Goal: Information Seeking & Learning: Find specific page/section

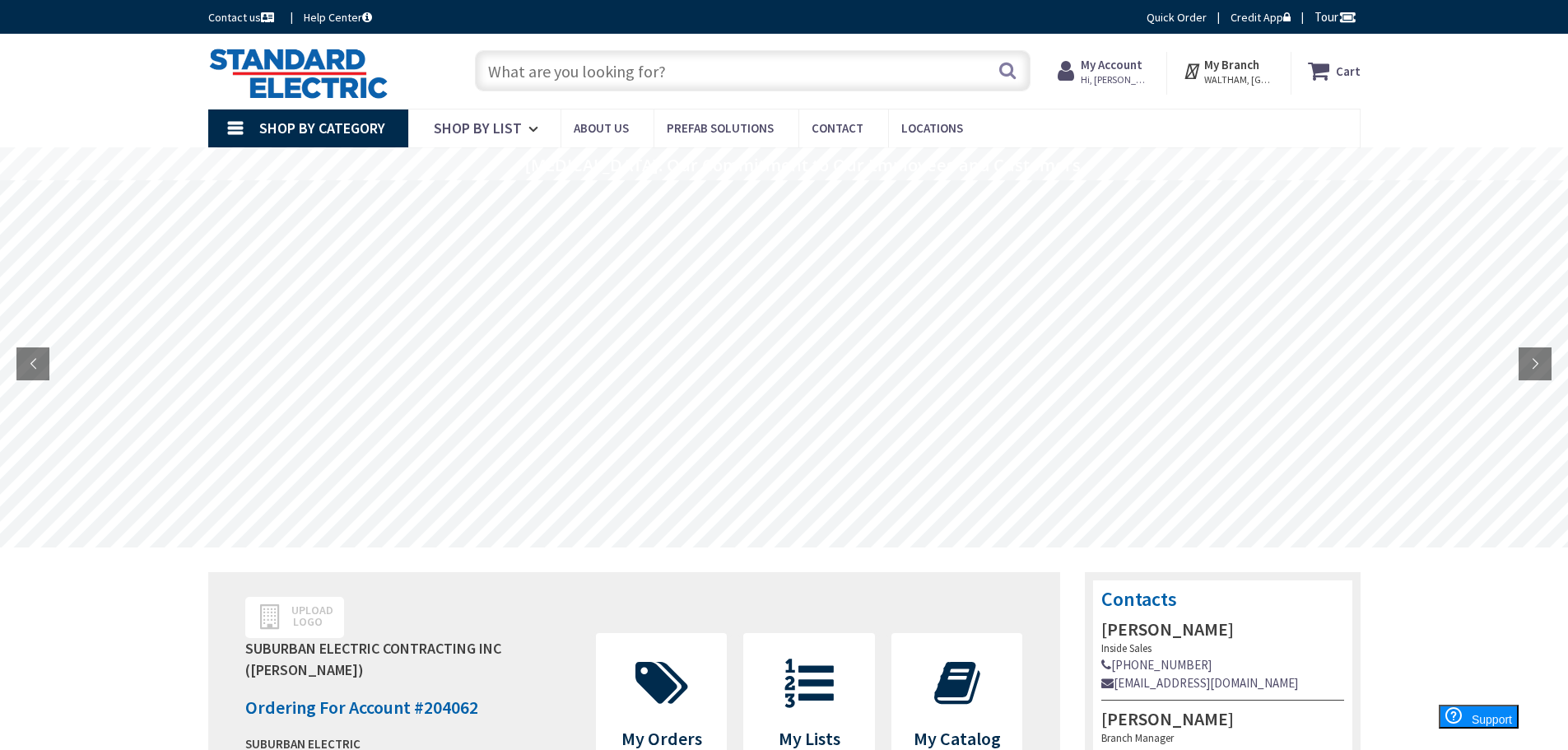
click at [888, 69] on input "text" at bounding box center [753, 71] width 556 height 41
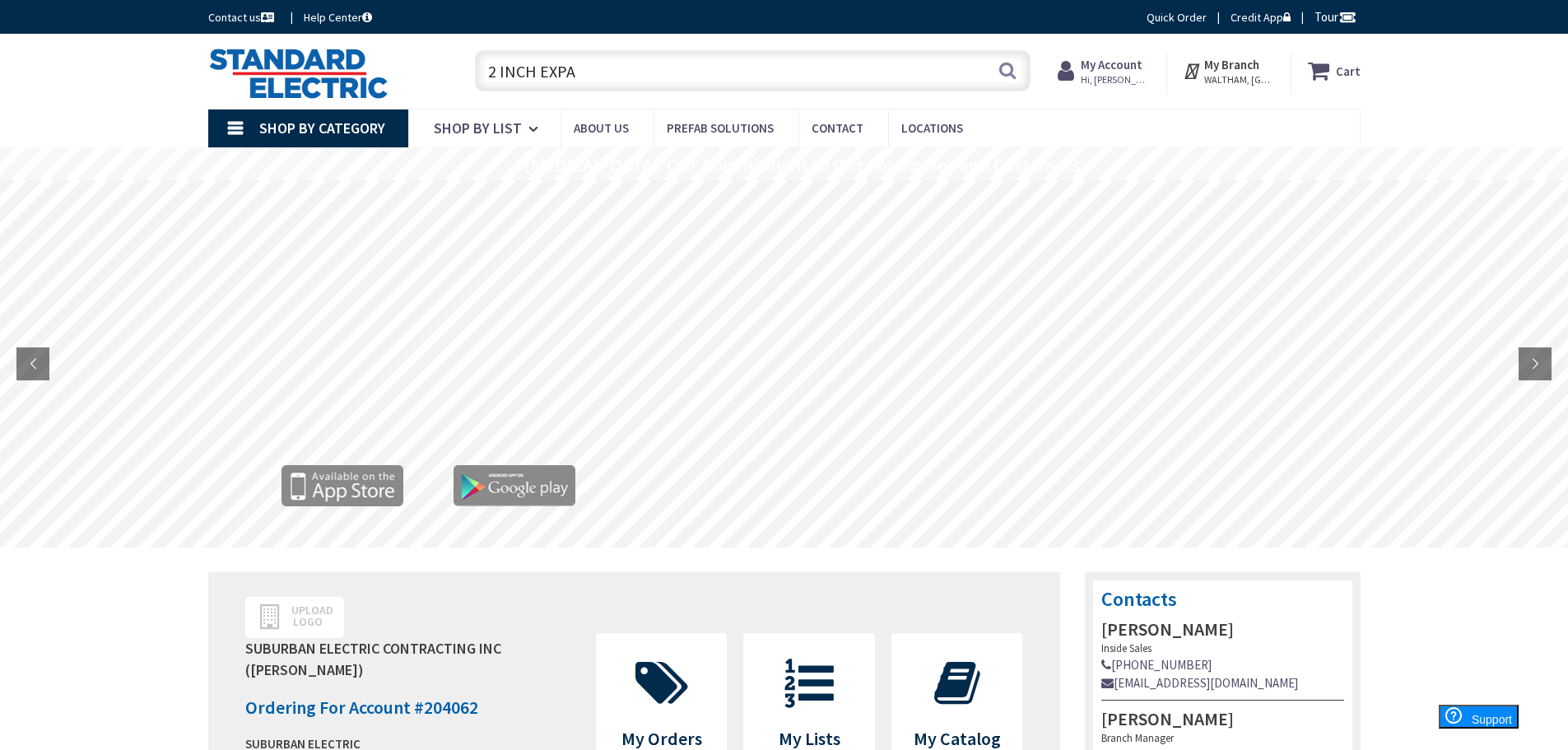
click at [741, 66] on input "2 INCH EXPA" at bounding box center [753, 71] width 556 height 41
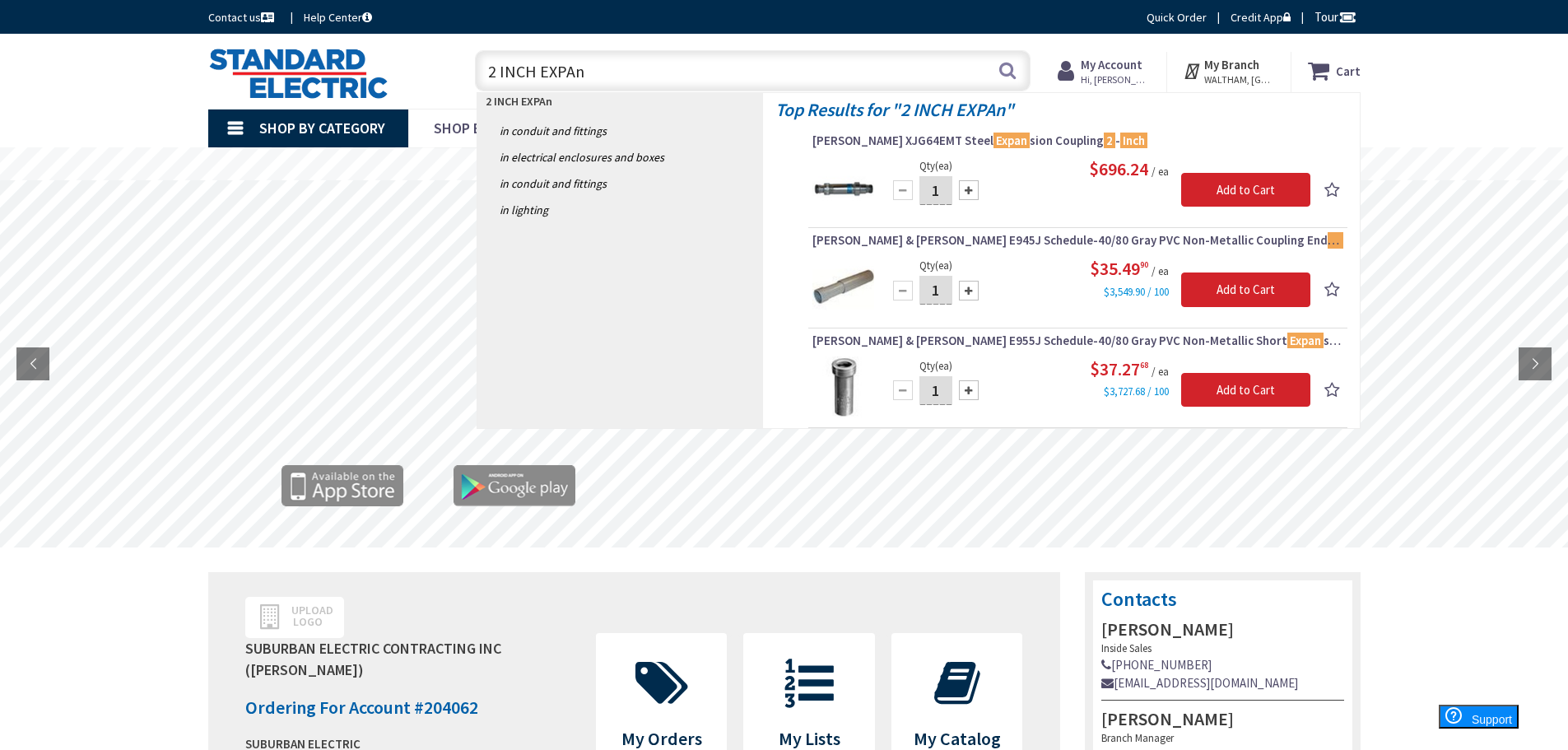
drag, startPoint x: 487, startPoint y: 78, endPoint x: 495, endPoint y: 78, distance: 8.0
click at [495, 78] on input "2 INCH EXPAn" at bounding box center [753, 71] width 556 height 41
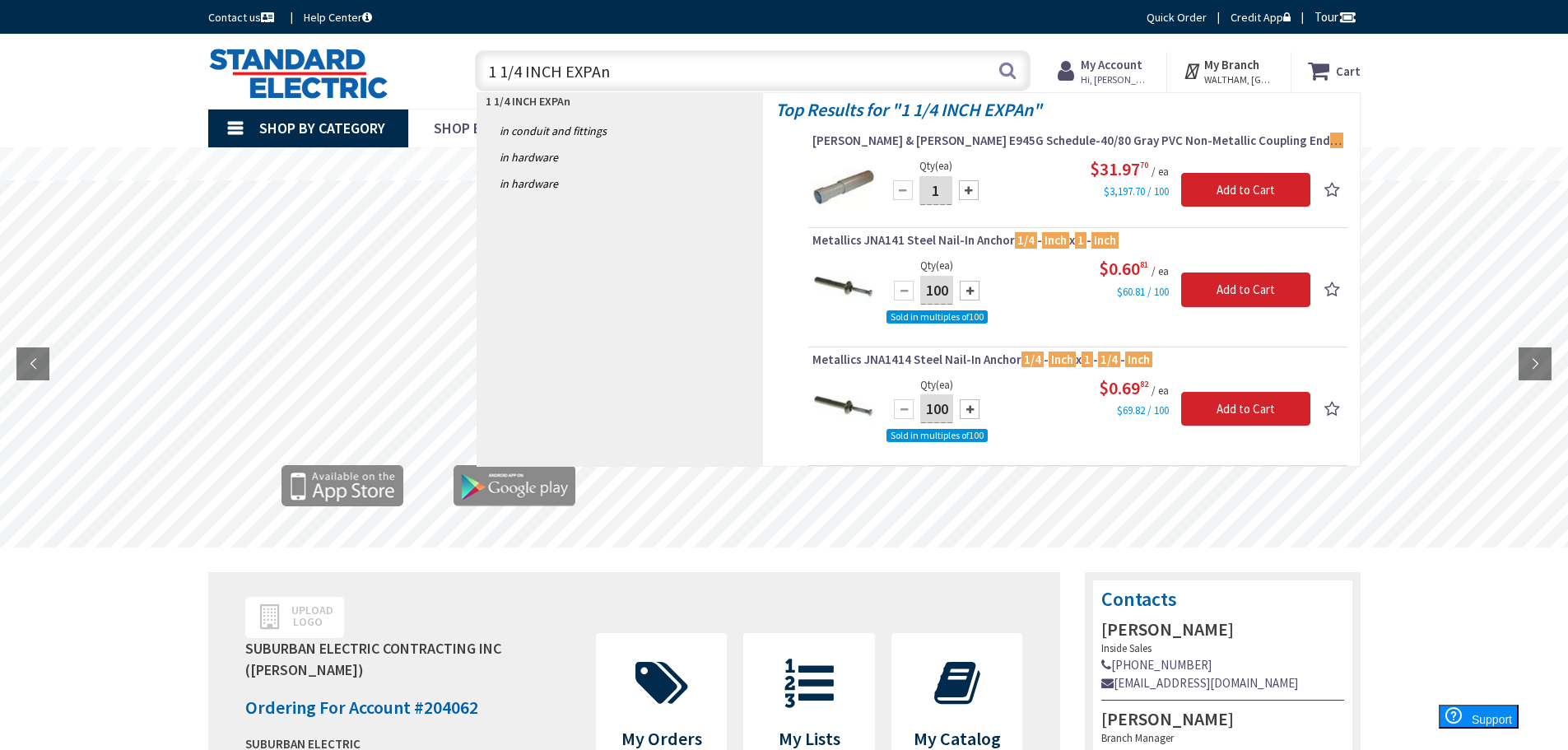
click at [611, 79] on input "1 1/4 INCH EXPAn" at bounding box center [753, 71] width 556 height 41
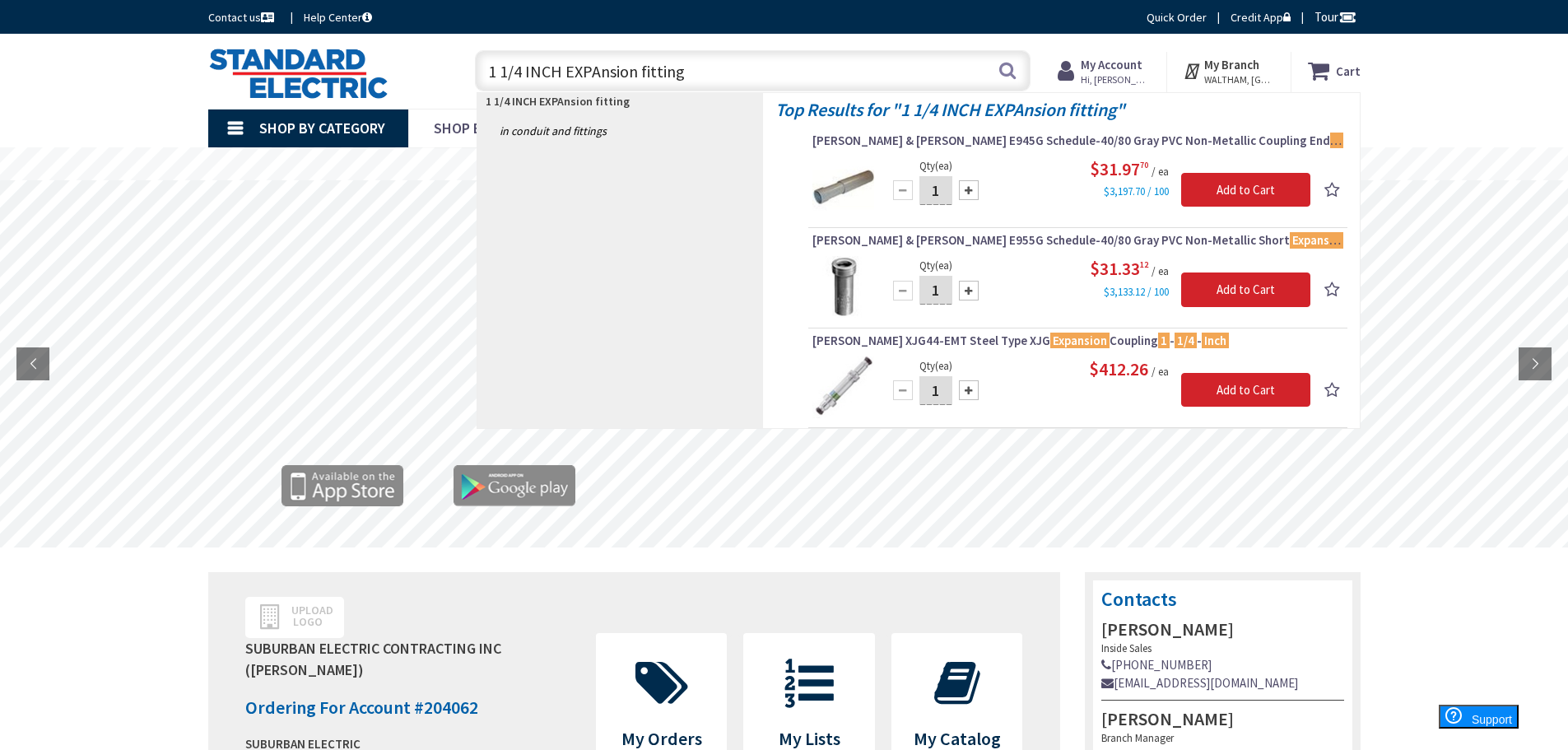
drag, startPoint x: 725, startPoint y: 89, endPoint x: 344, endPoint y: 90, distance: 381.0
click at [344, 90] on div "Toggle Nav 1 1/4 INCH EXPAnsion fitting 1 1/4 INCH EXPAnsion fitting Search Car…" at bounding box center [785, 71] width 1177 height 55
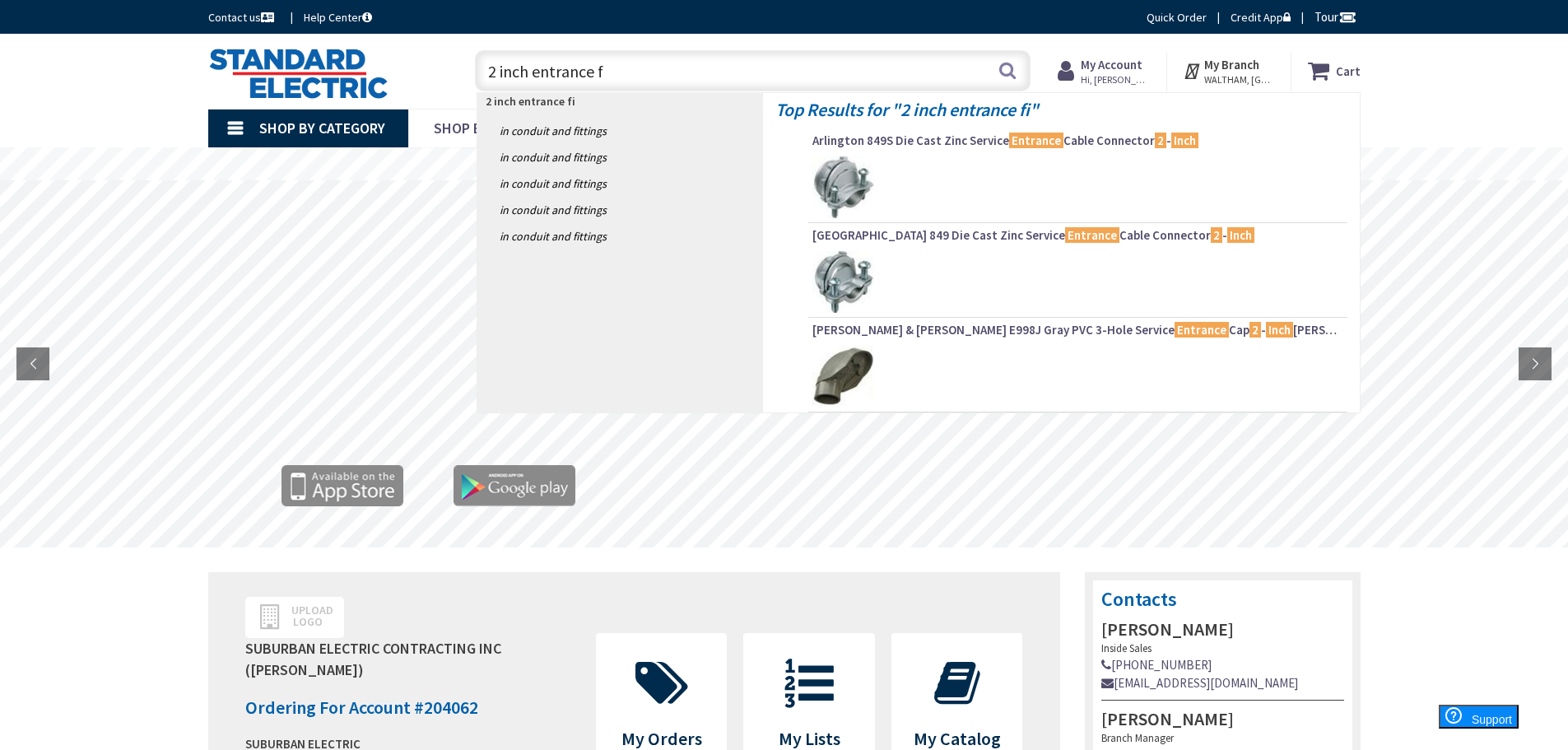
type input "2 inch entrance"
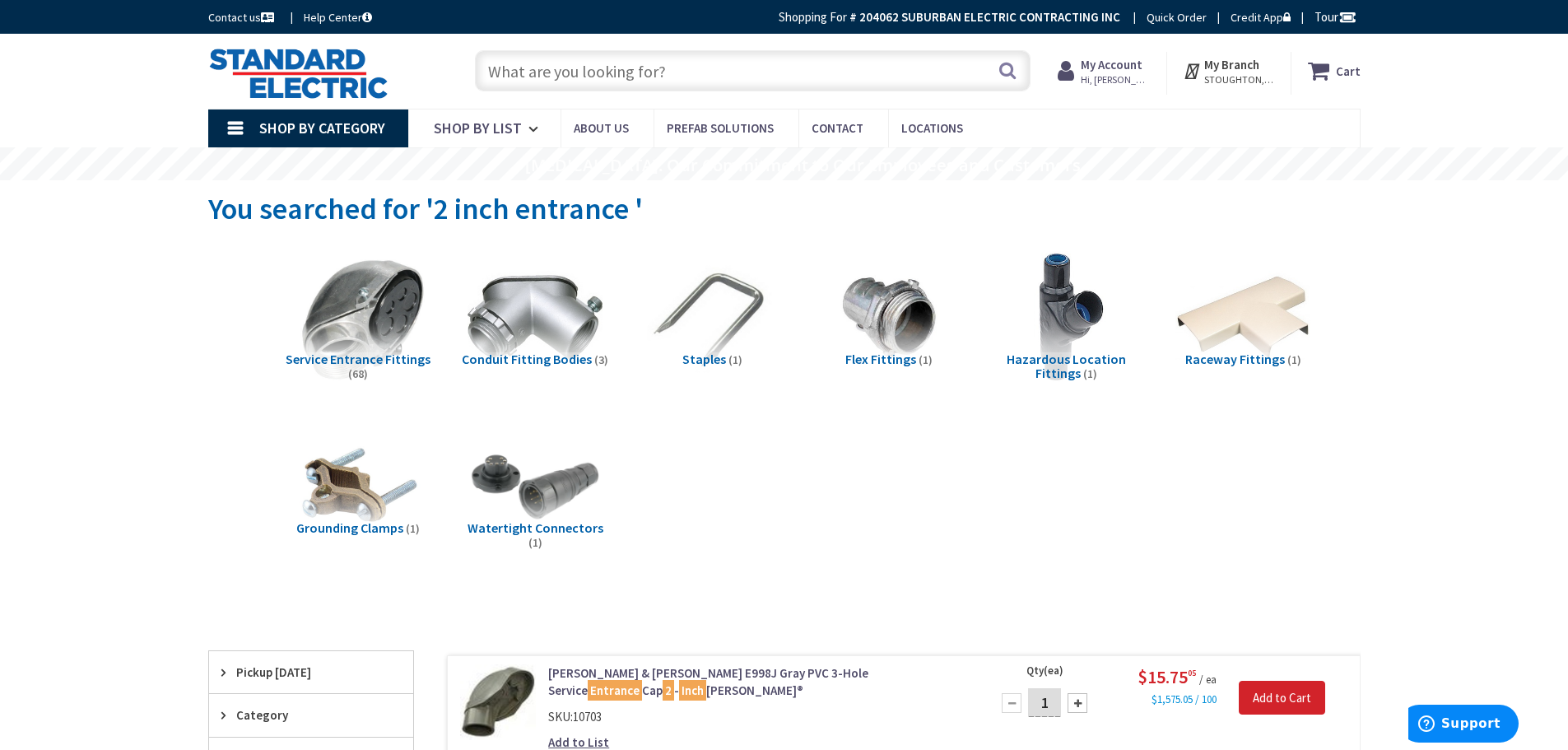
click at [367, 318] on img at bounding box center [358, 317] width 149 height 149
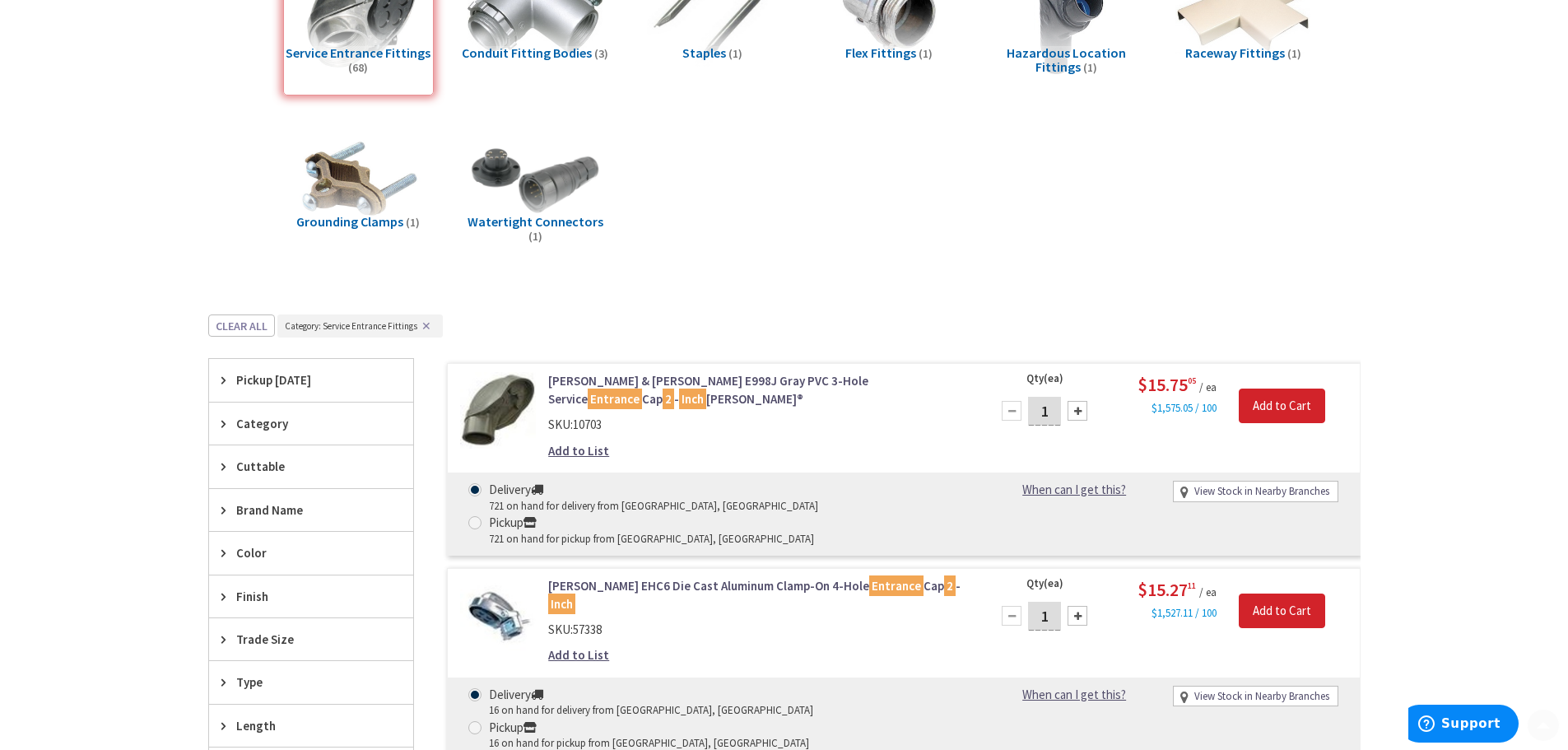
scroll to position [412, 0]
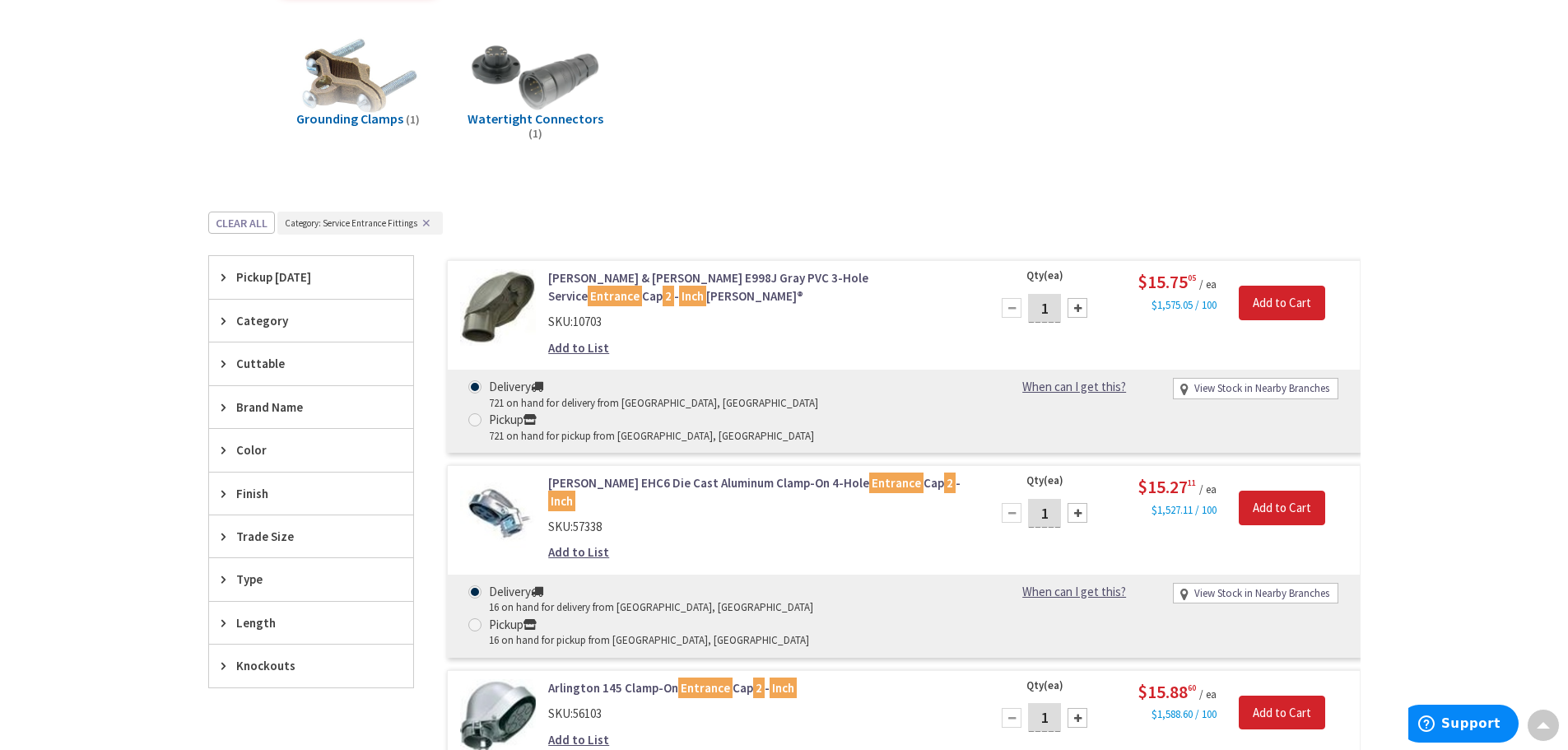
click at [312, 320] on span "Category" at bounding box center [303, 321] width 134 height 17
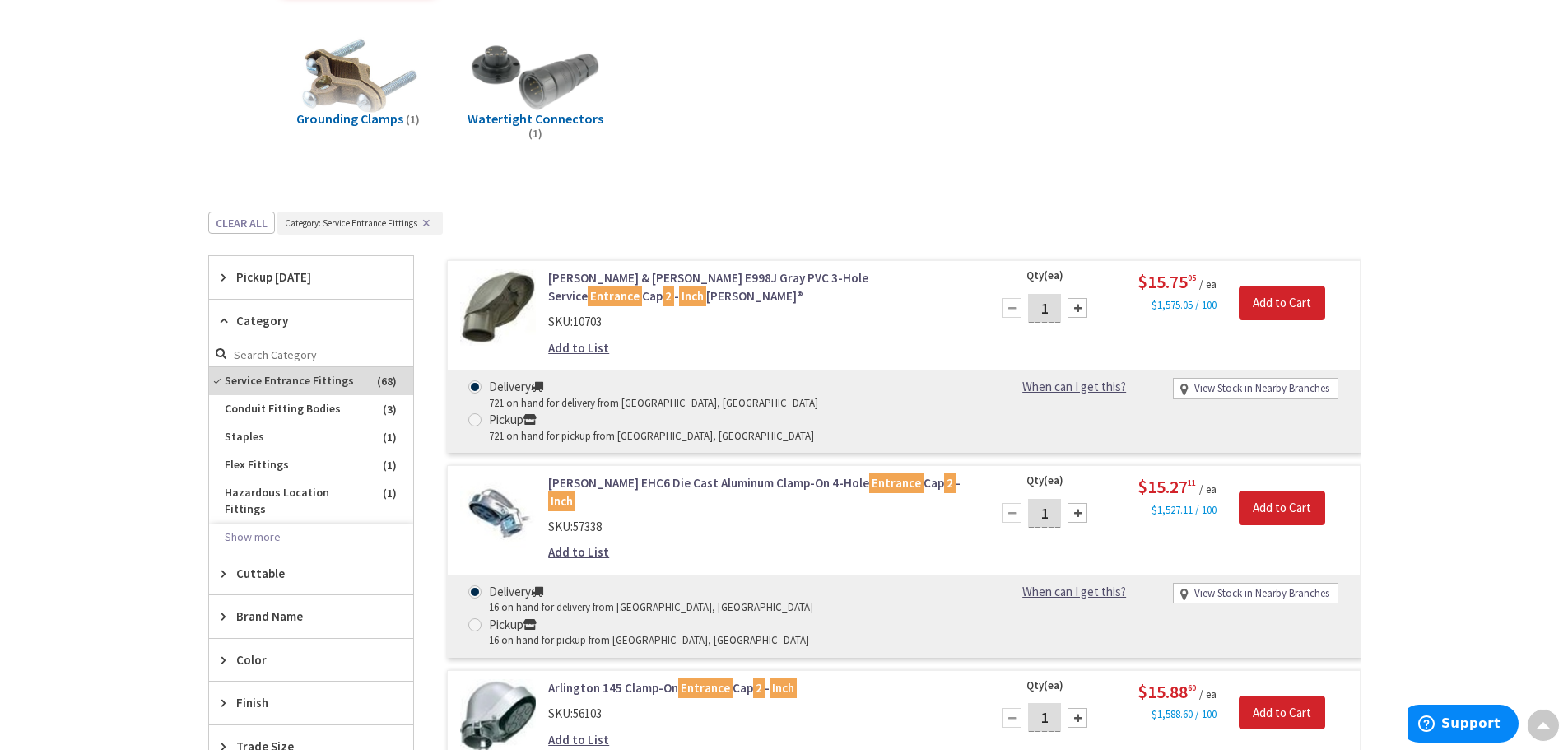
click at [312, 320] on span "Category" at bounding box center [303, 321] width 134 height 17
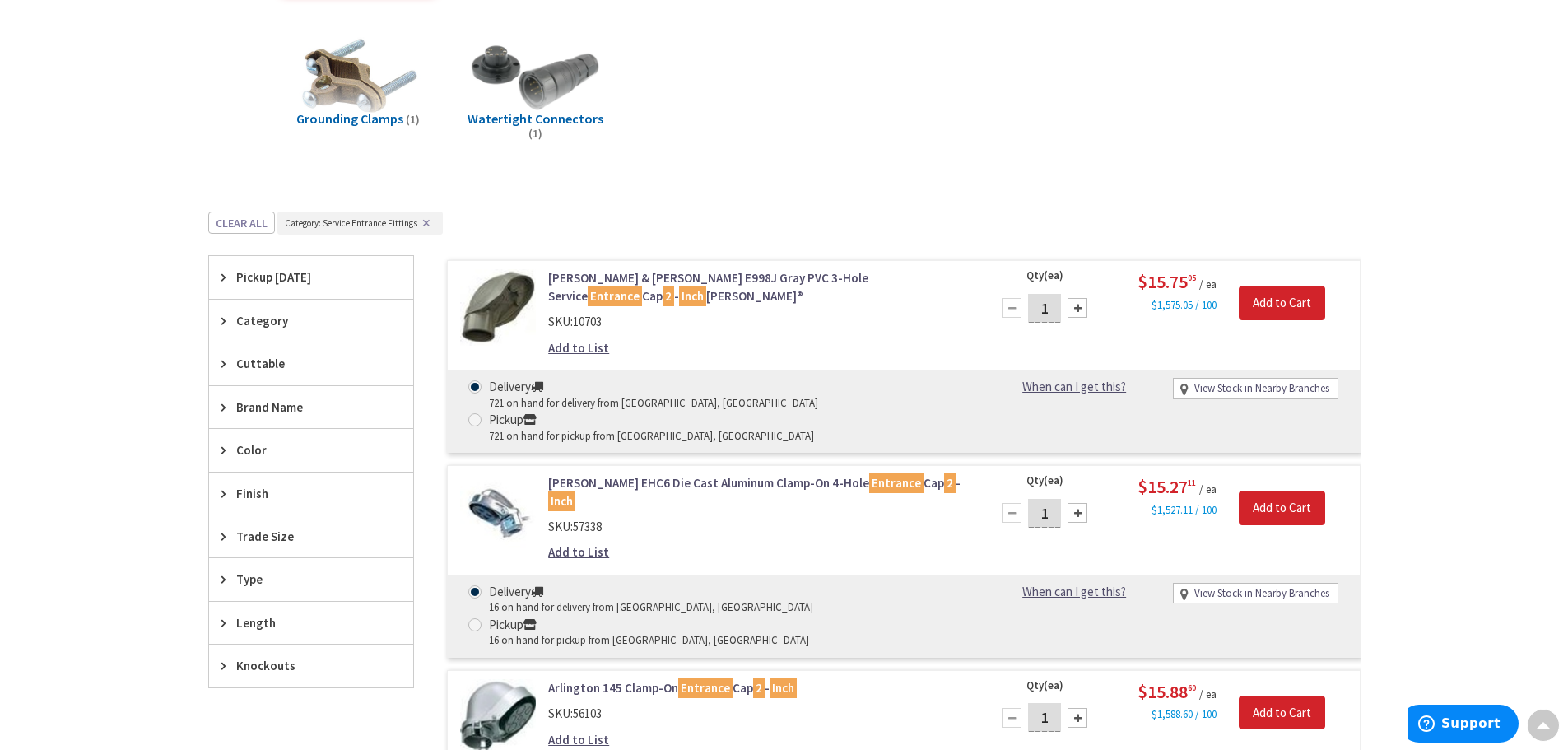
scroll to position [494, 0]
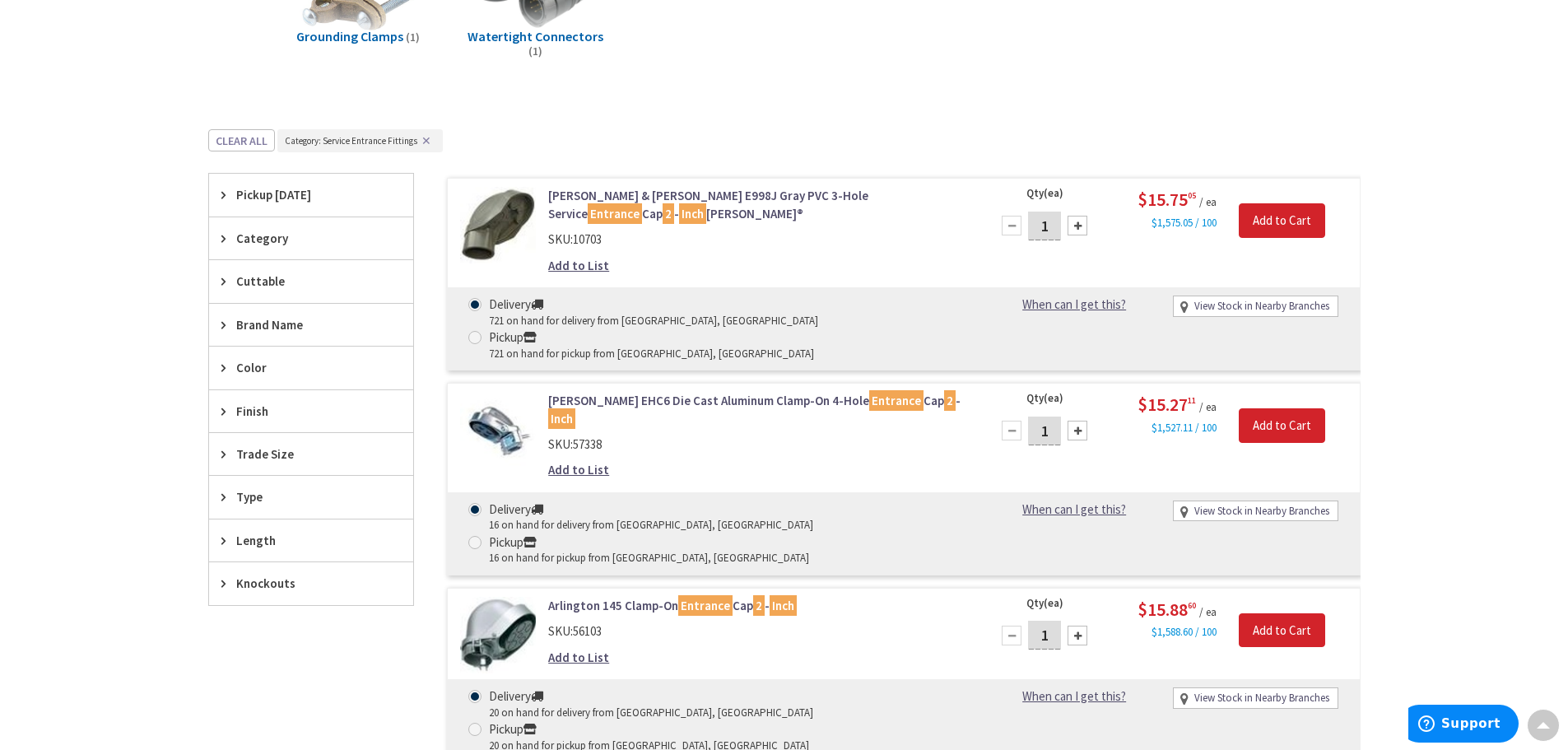
click at [276, 496] on span "Type" at bounding box center [303, 497] width 134 height 17
click at [312, 235] on span "Category" at bounding box center [303, 238] width 134 height 17
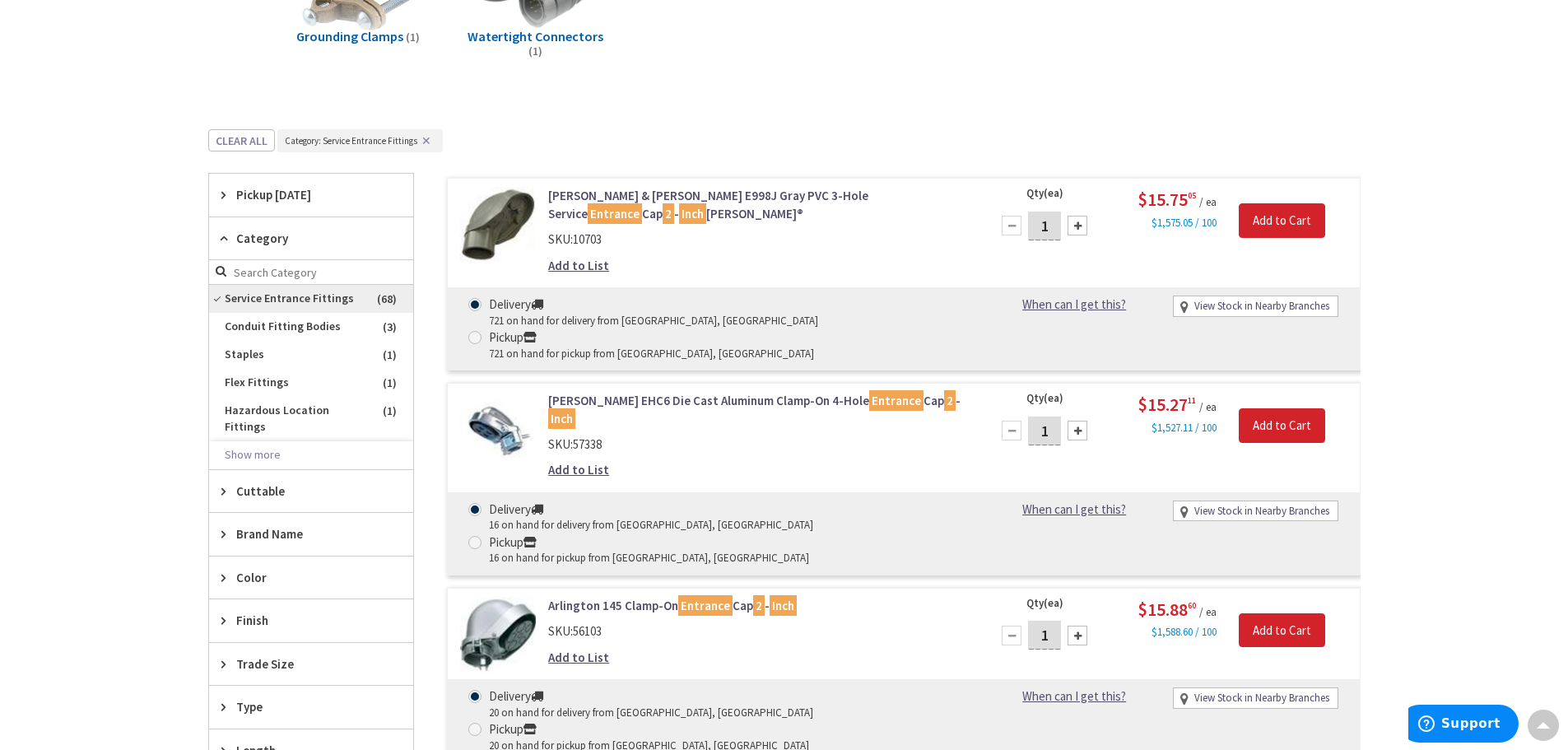
click at [320, 297] on span "Service Entrance Fittings" at bounding box center [311, 299] width 204 height 28
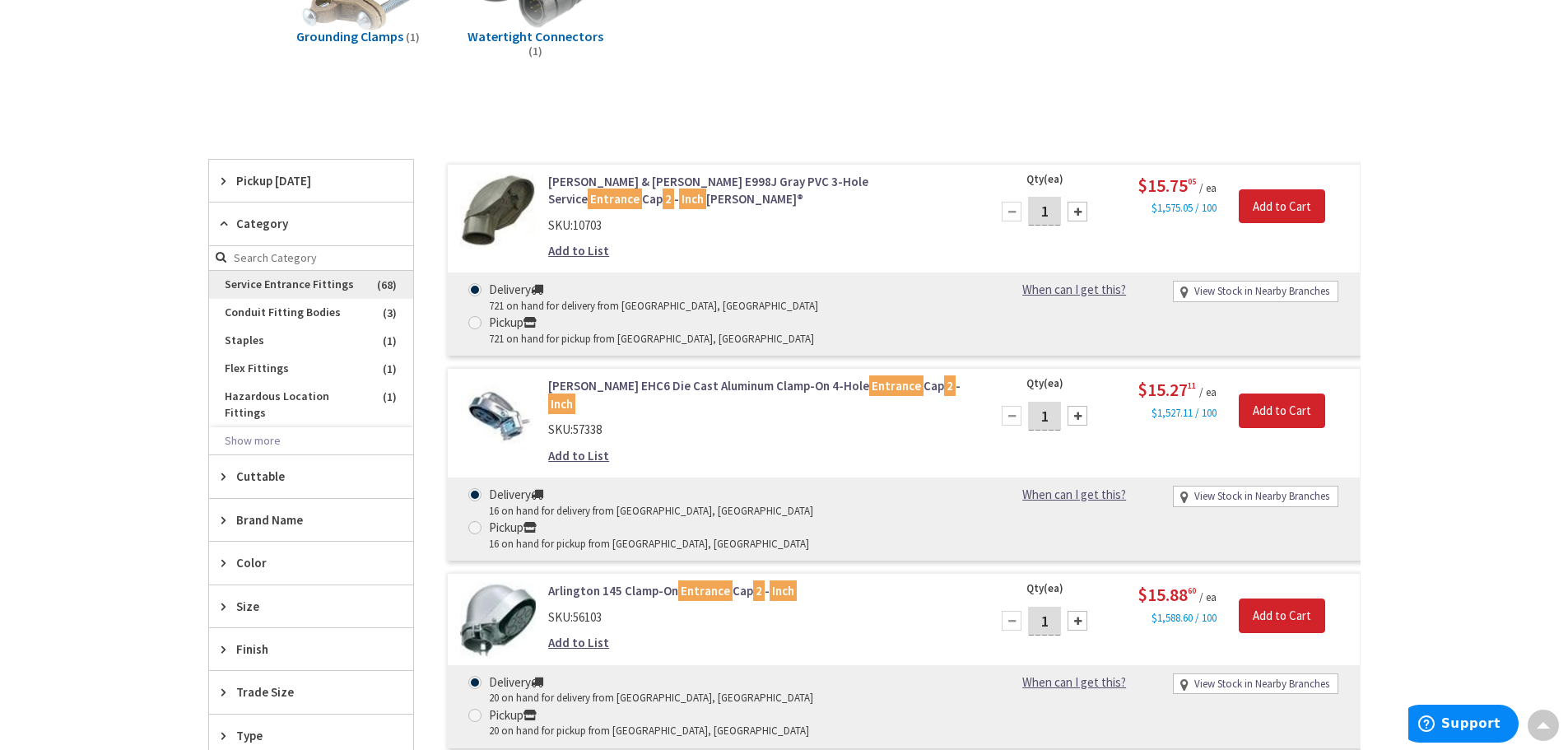
click at [287, 287] on span "Service Entrance Fittings" at bounding box center [311, 285] width 204 height 28
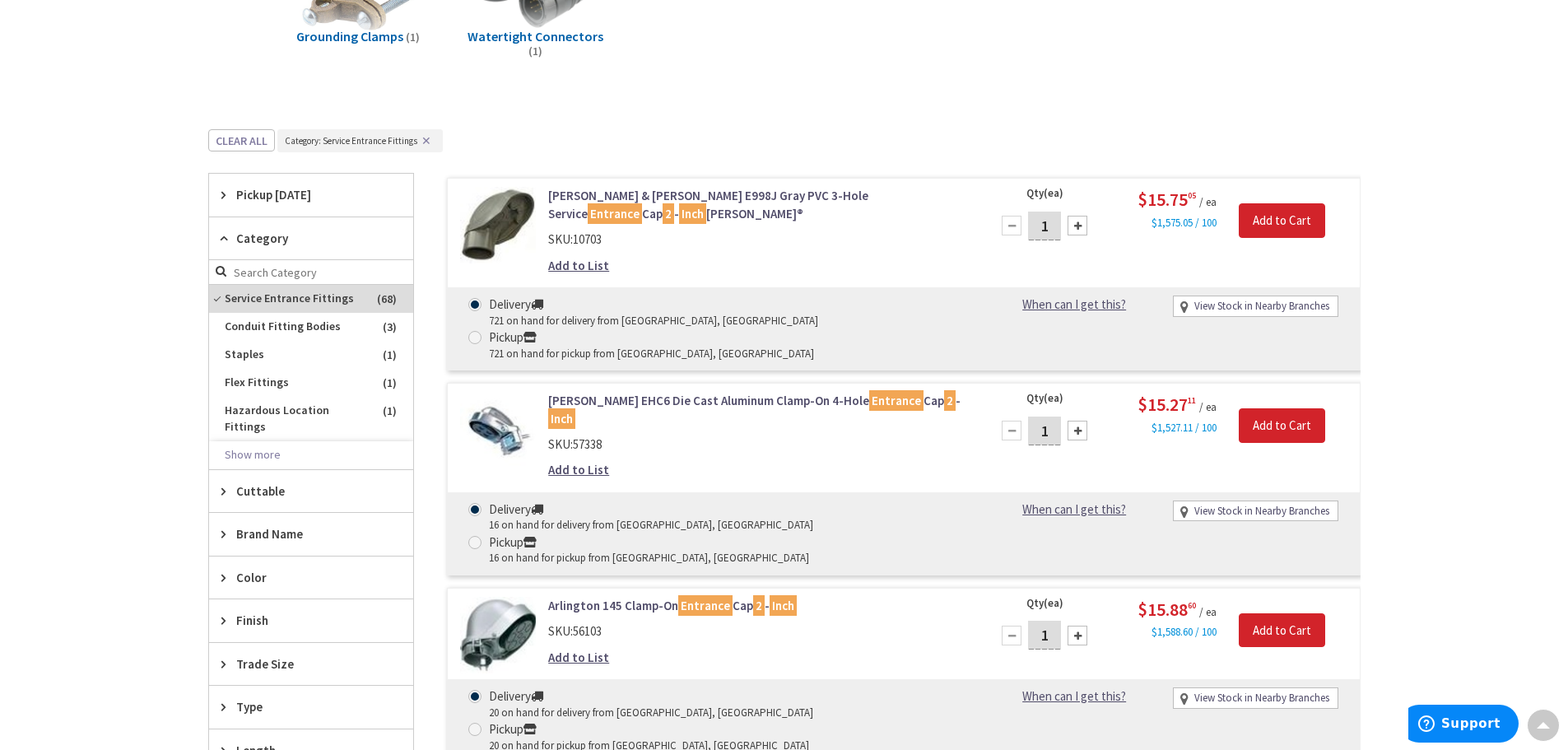
click at [280, 233] on span "Category" at bounding box center [303, 238] width 134 height 17
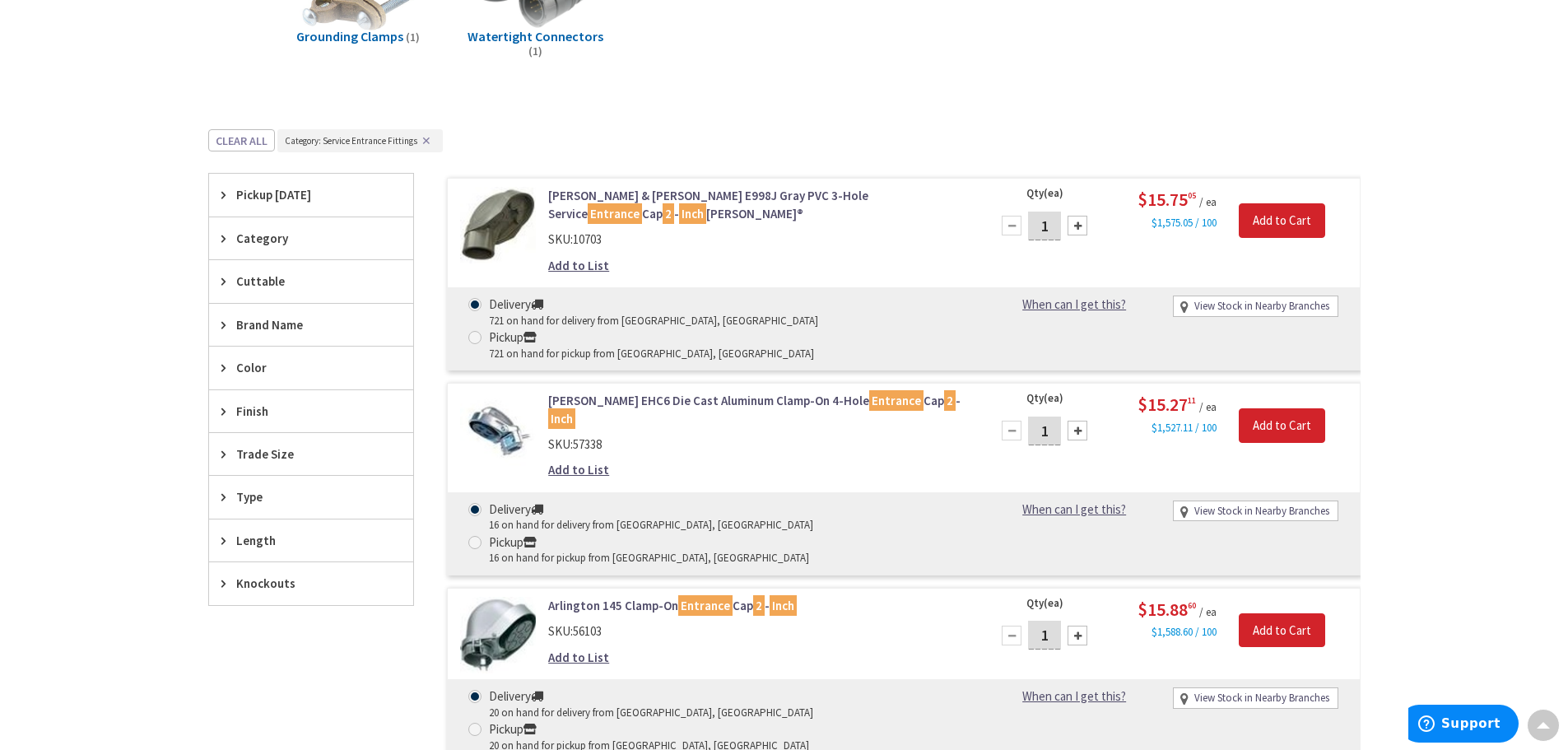
click at [299, 369] on span "Color" at bounding box center [303, 368] width 134 height 17
click at [296, 412] on span "Finish" at bounding box center [303, 412] width 134 height 17
click at [290, 450] on span "Trade Size" at bounding box center [303, 454] width 134 height 17
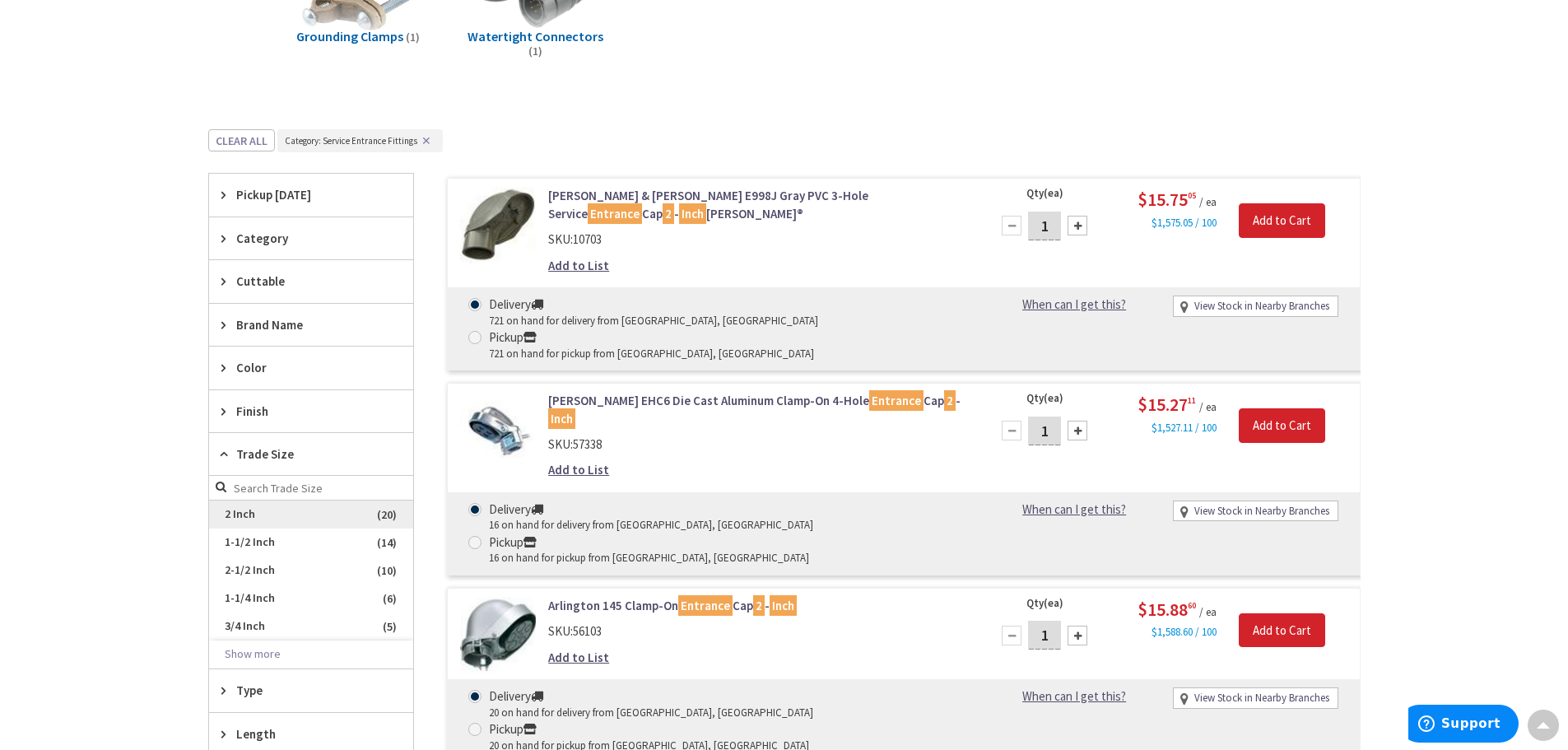
click at [251, 508] on span "2 Inch" at bounding box center [311, 515] width 204 height 28
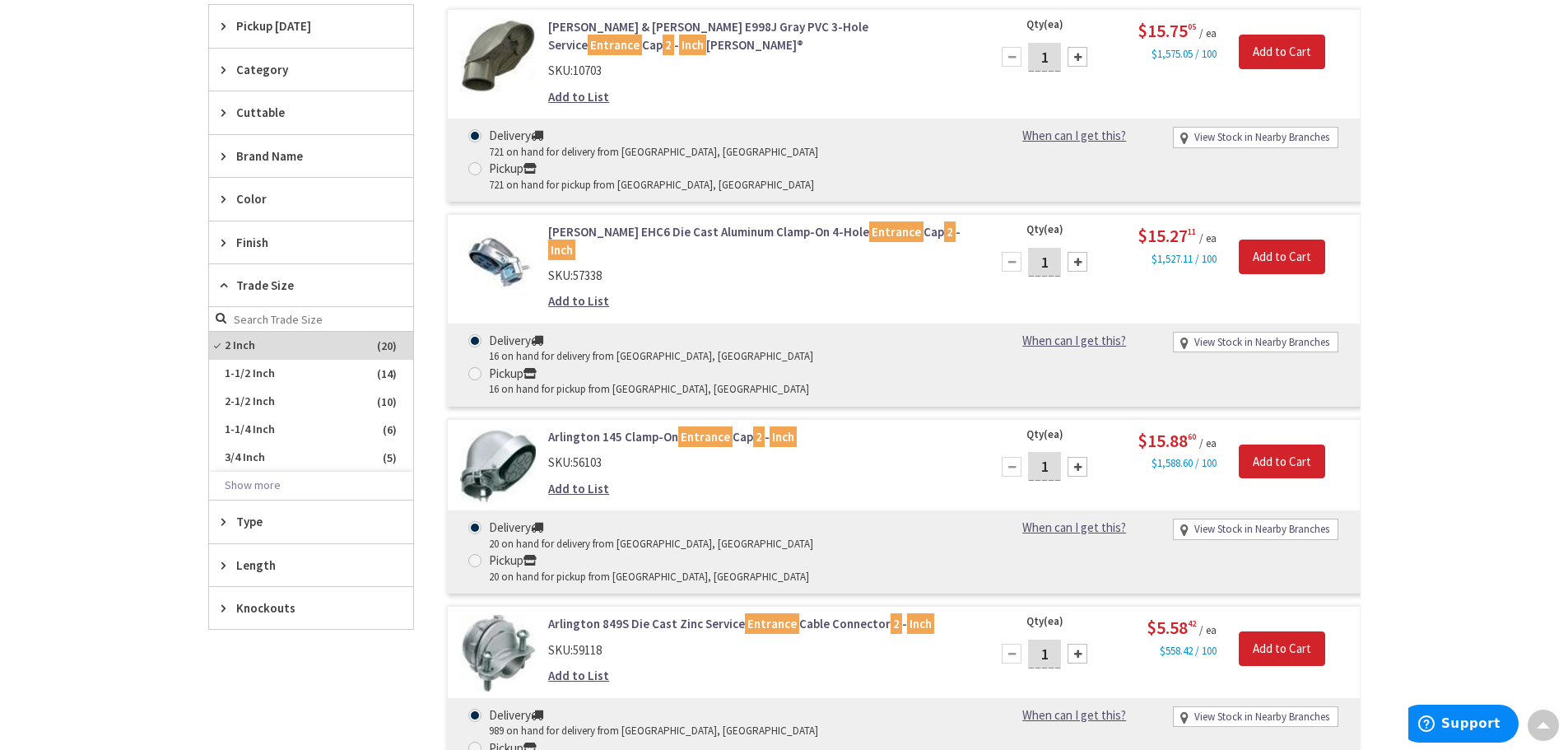
click at [778, 267] on div "SKU: 57338" at bounding box center [758, 276] width 419 height 17
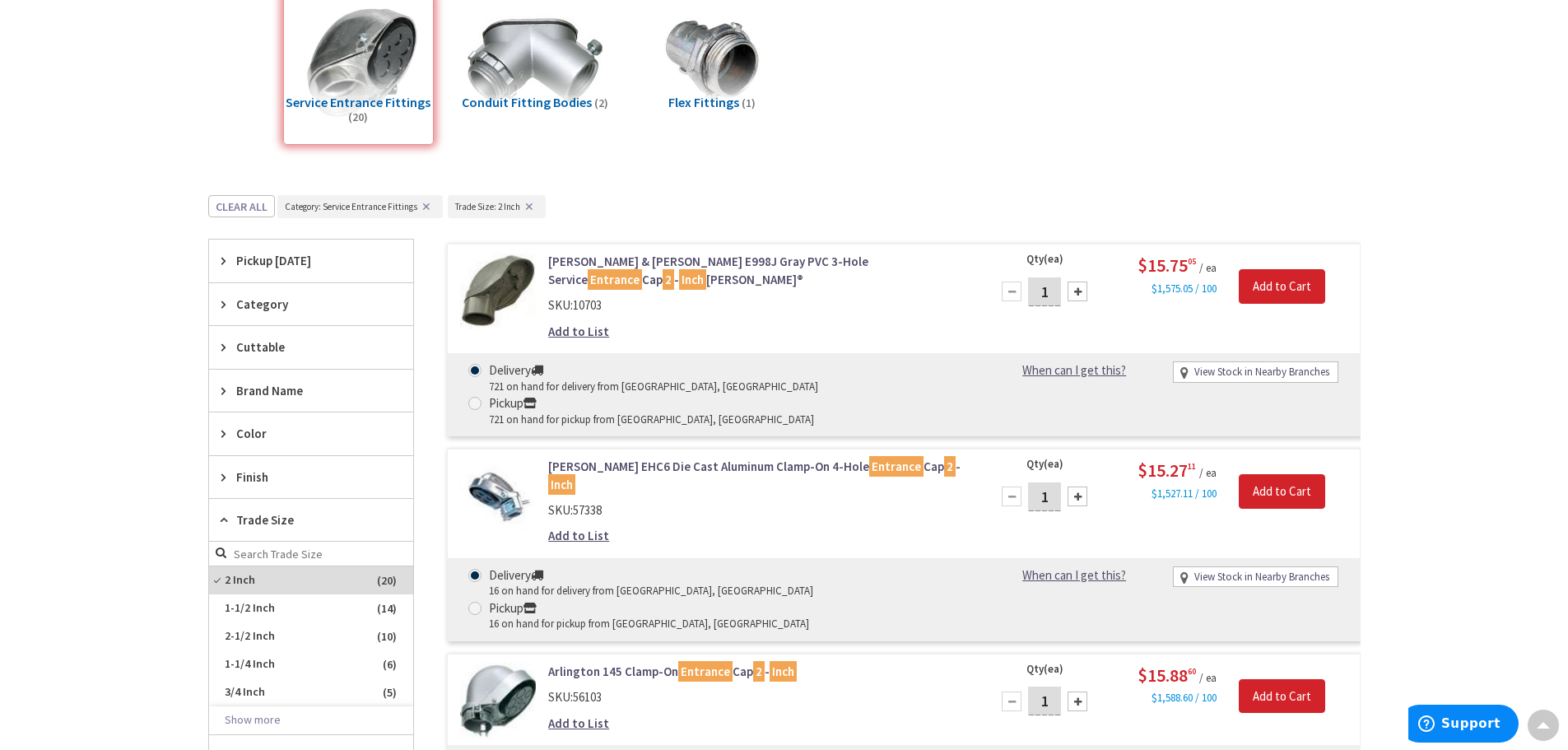
scroll to position [247, 0]
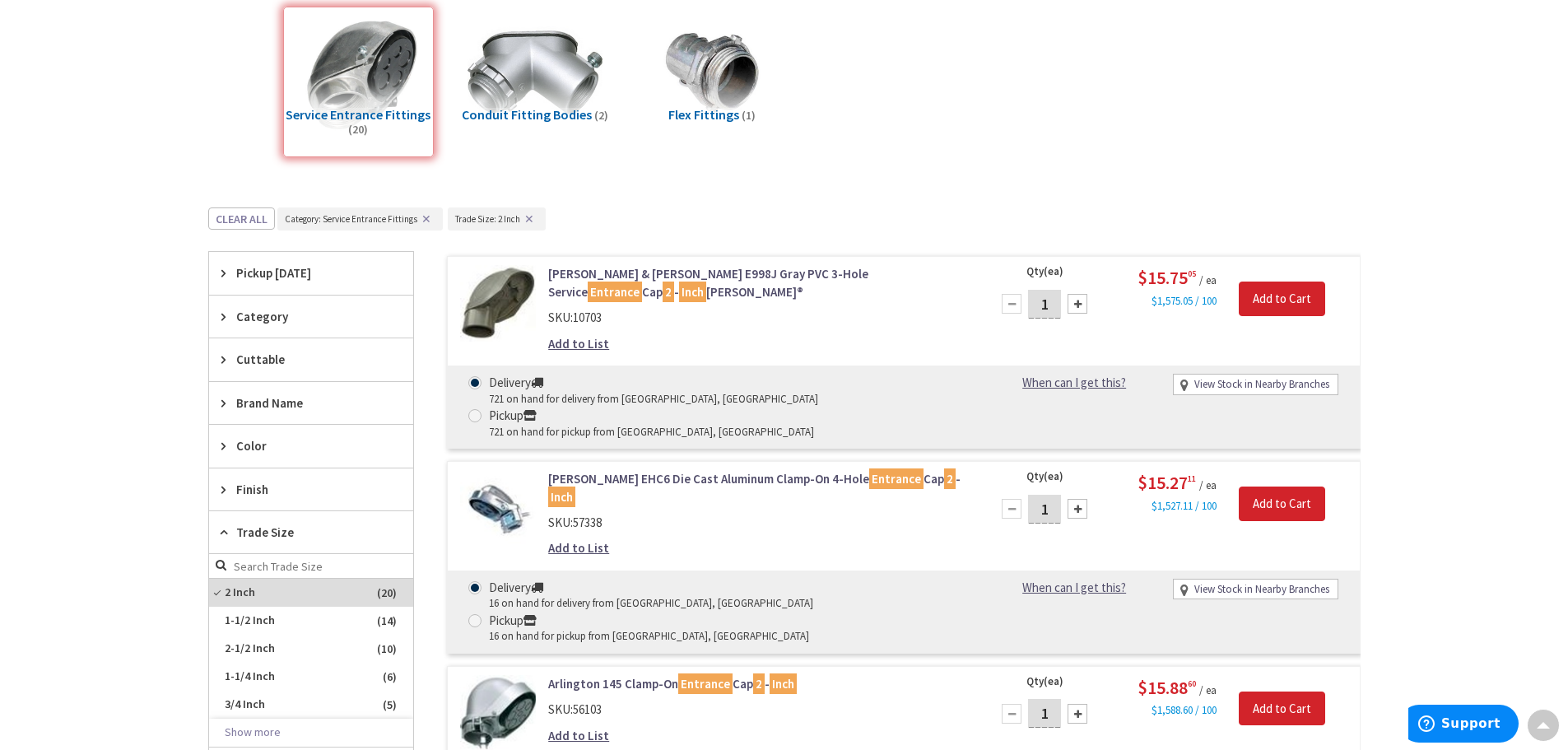
click at [768, 273] on link "Thomas & Betts E998J Gray PVC 3-Hole Service Entrance Cap 2 - Inch Carlon®" at bounding box center [758, 283] width 419 height 36
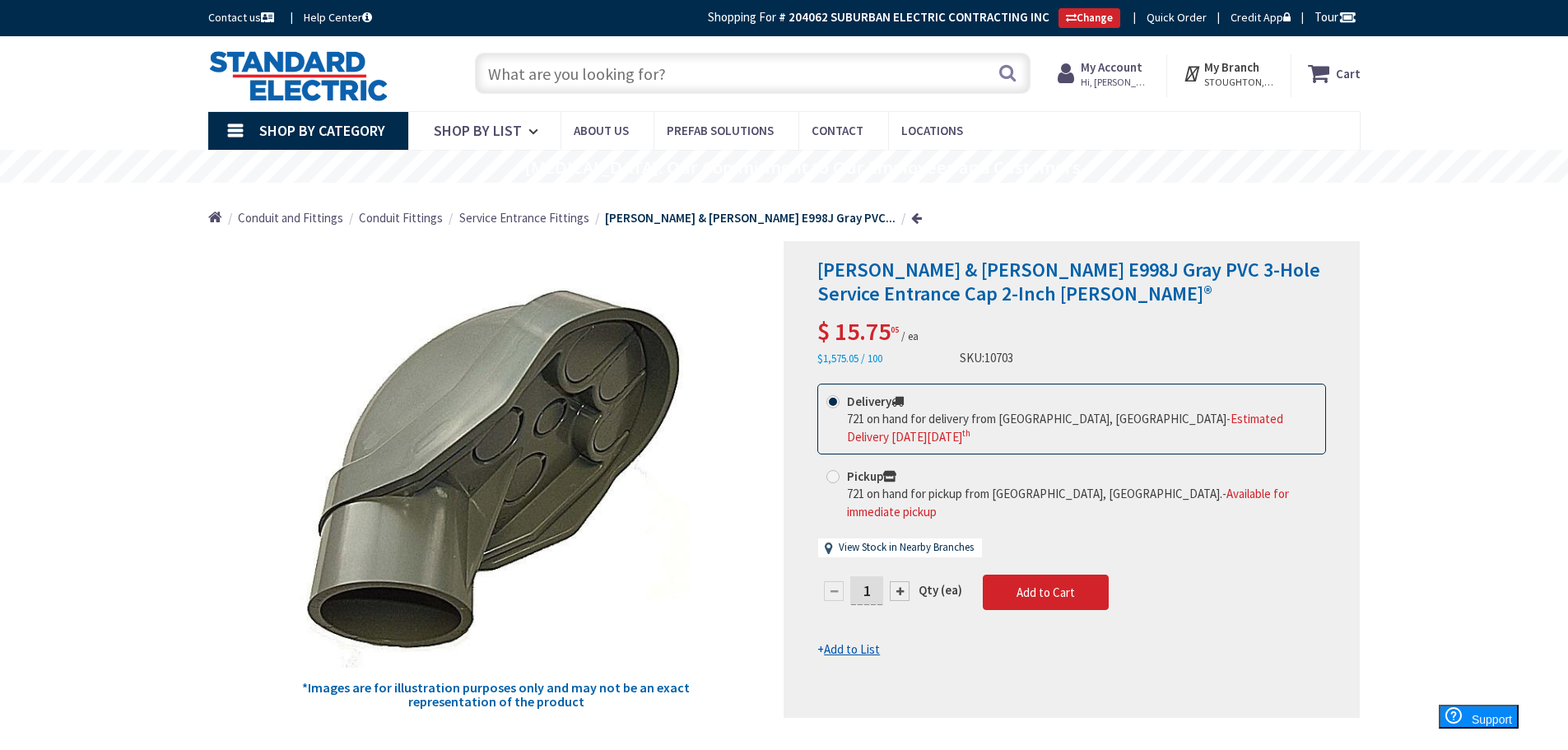
click at [512, 76] on input "text" at bounding box center [753, 72] width 556 height 41
type input "1 1"
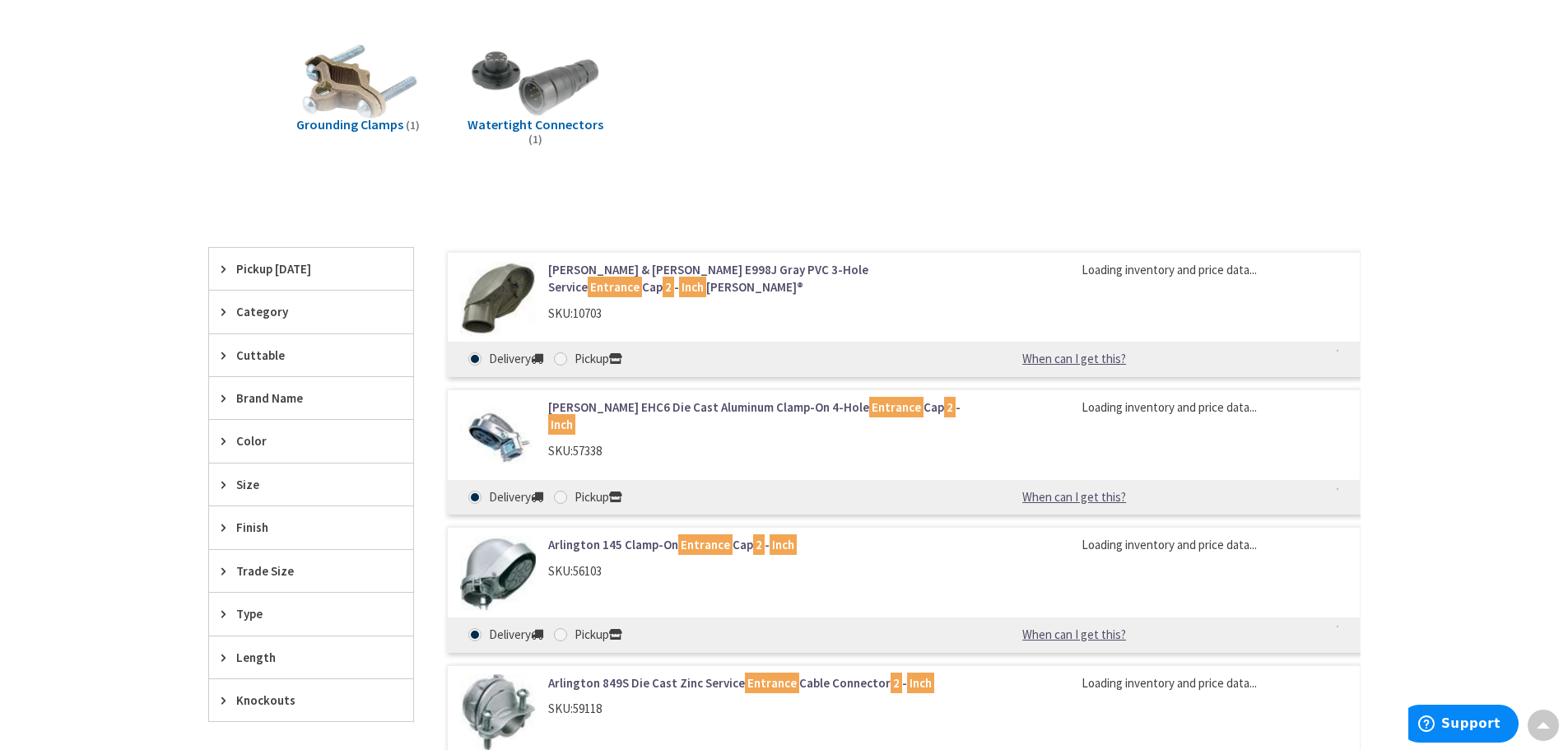
scroll to position [407, 0]
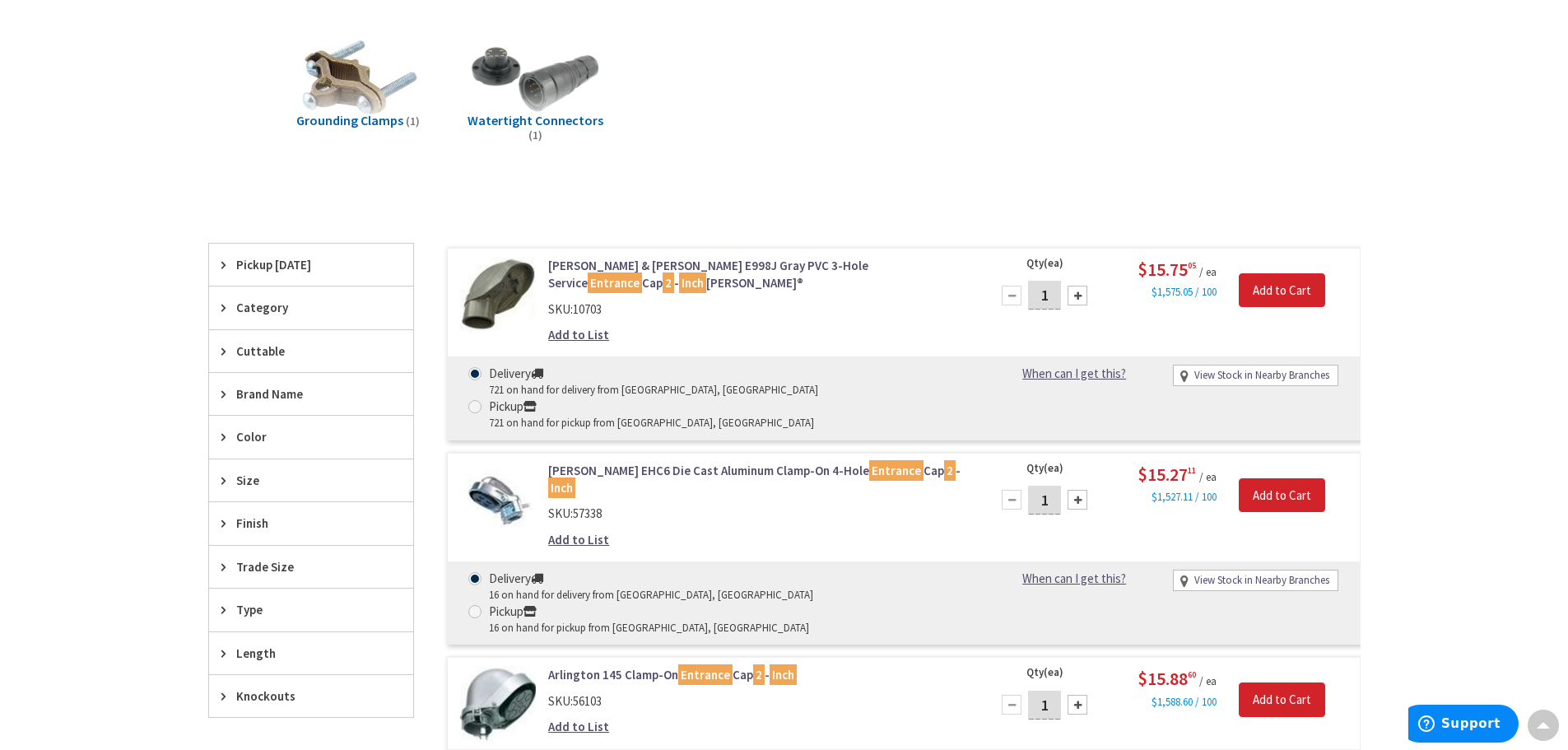
click at [258, 569] on span "Trade Size" at bounding box center [303, 567] width 134 height 17
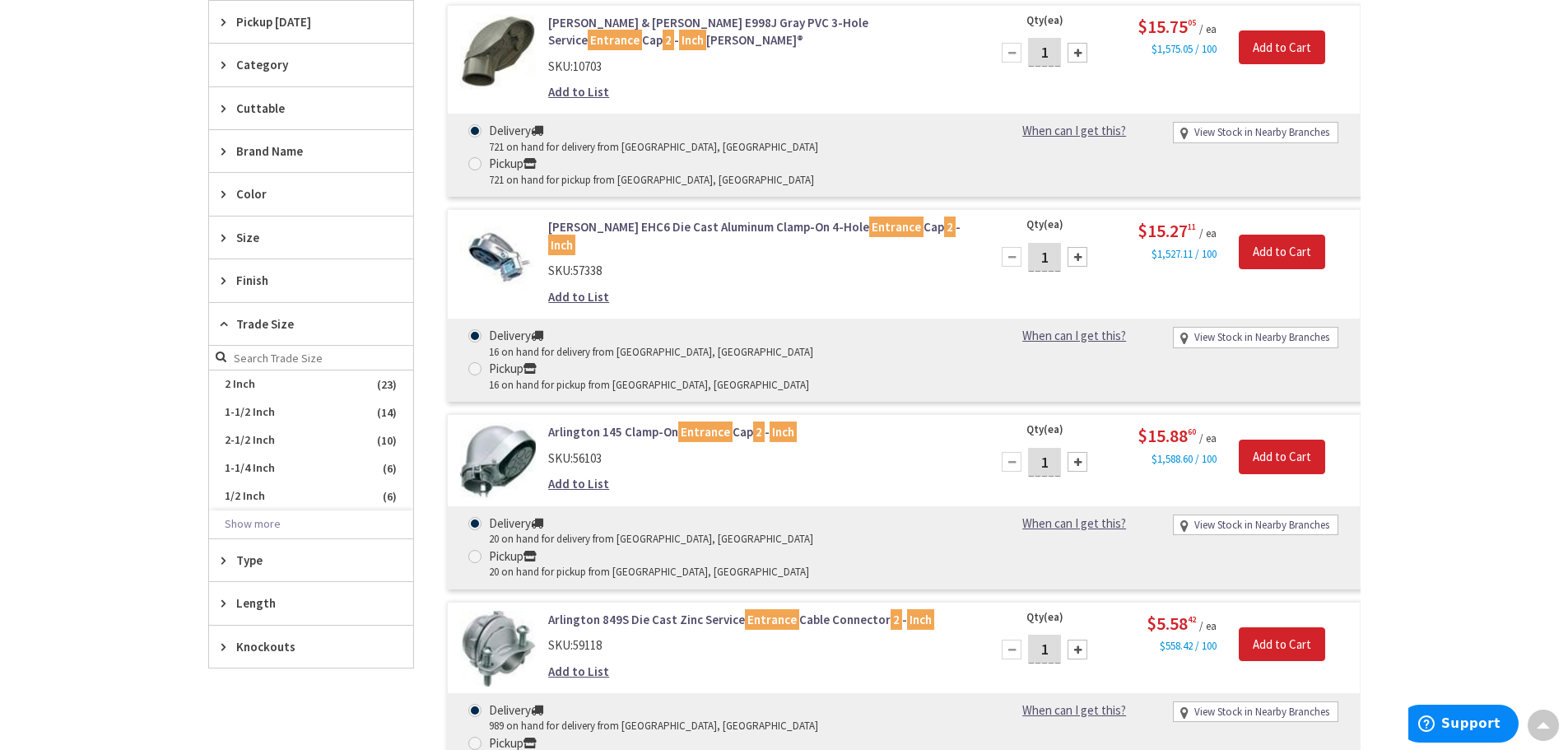
scroll to position [657, 0]
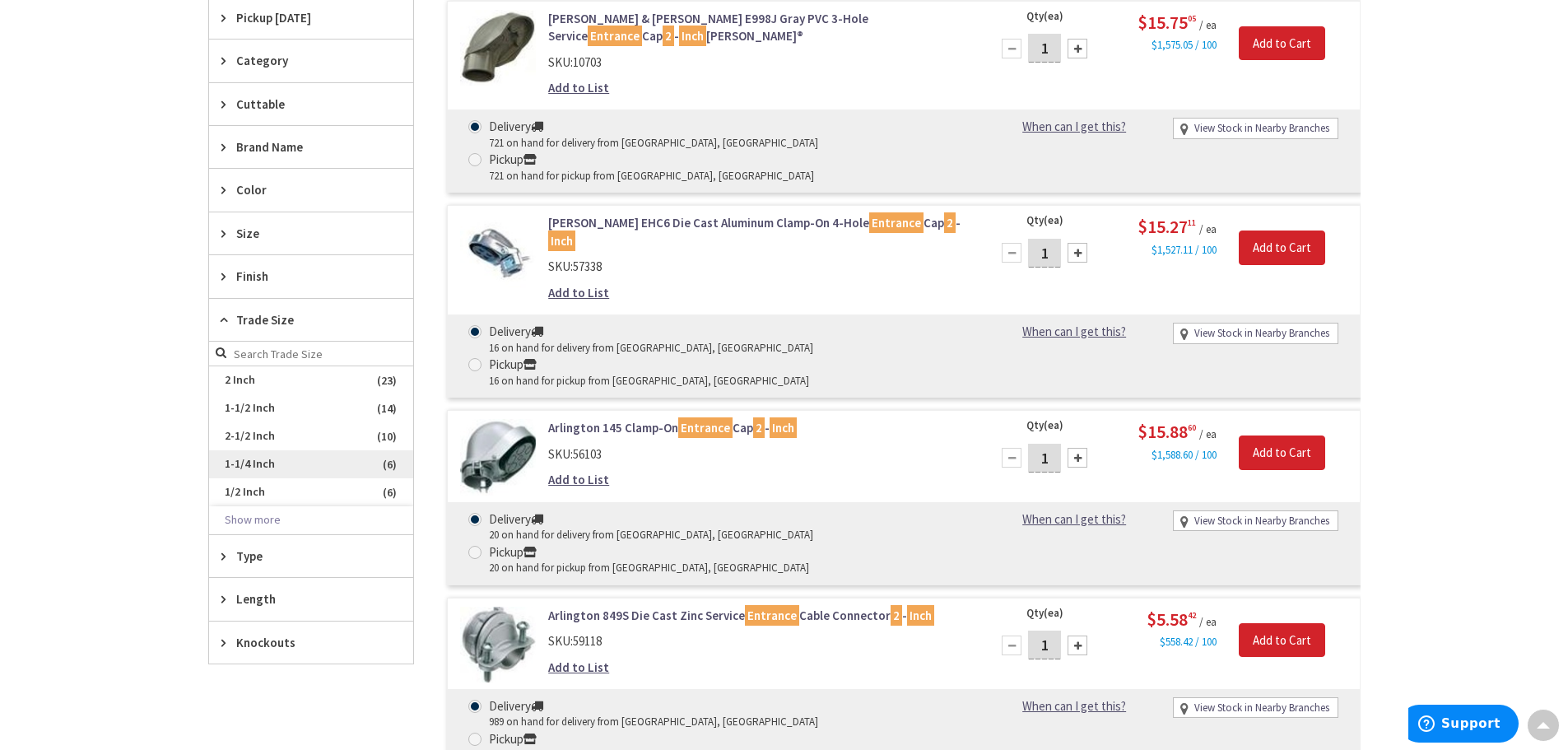
click at [242, 459] on span "1-1/4 Inch" at bounding box center [311, 464] width 204 height 28
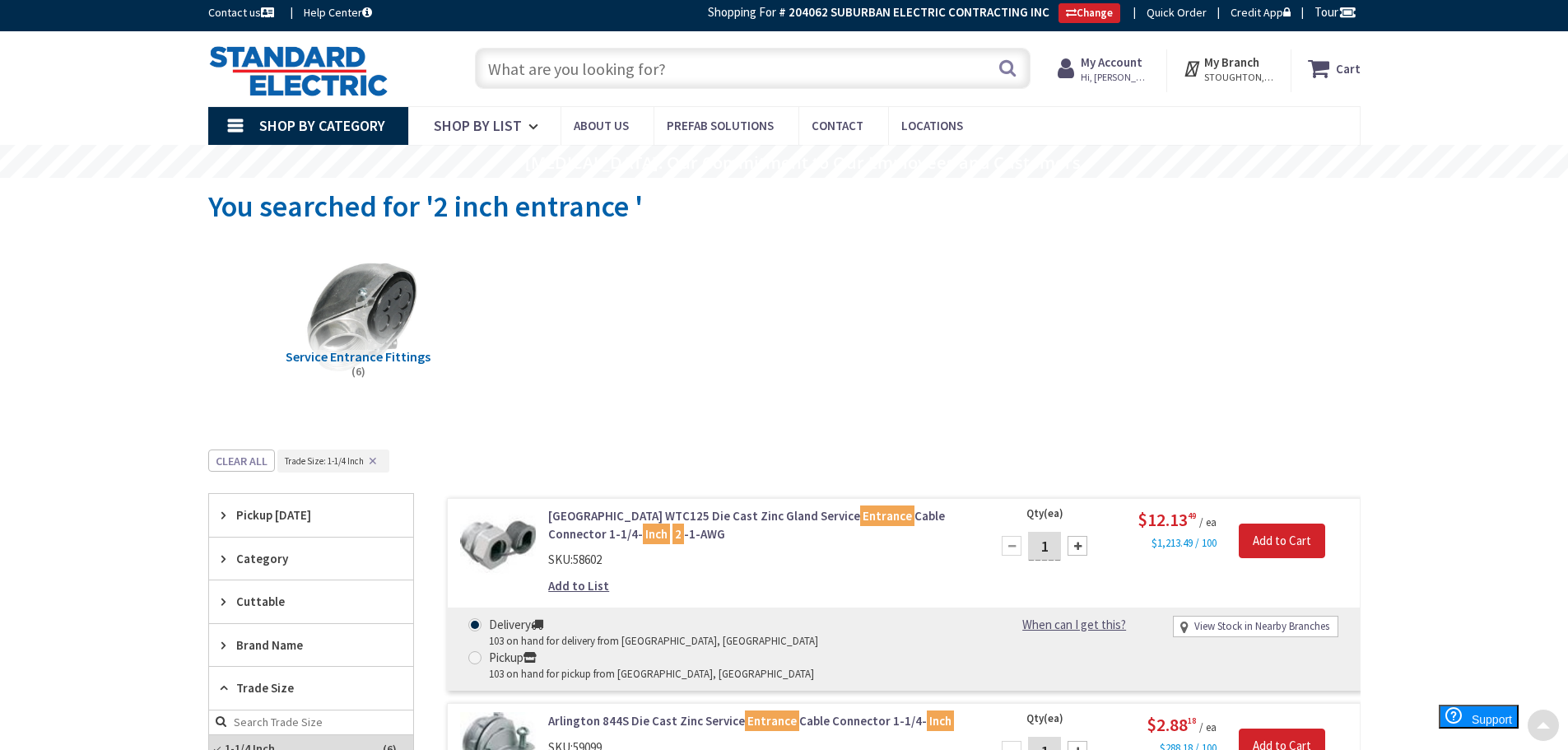
scroll to position [0, 0]
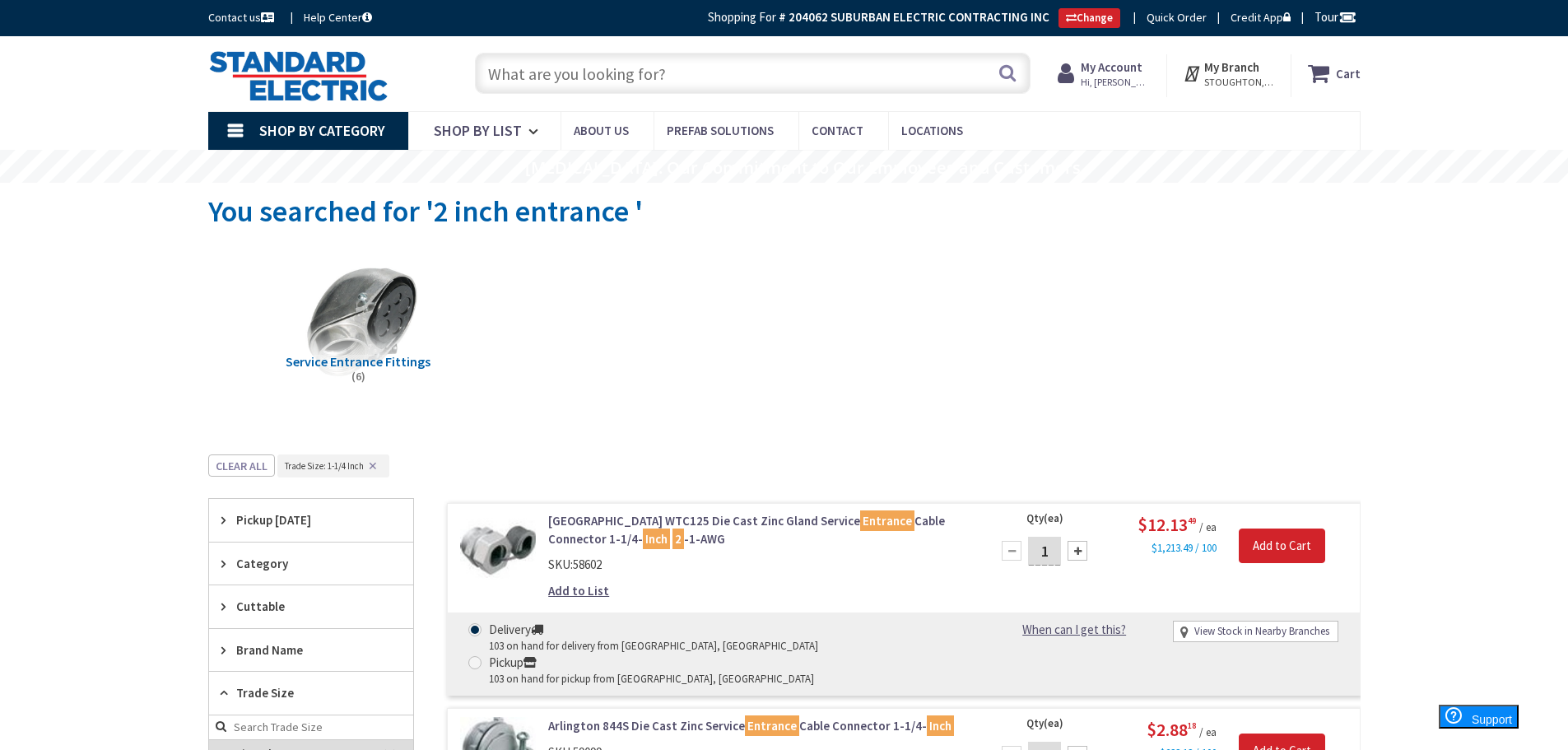
drag, startPoint x: 683, startPoint y: 78, endPoint x: 456, endPoint y: 77, distance: 227.0
click at [456, 77] on div "Search" at bounding box center [748, 72] width 589 height 52
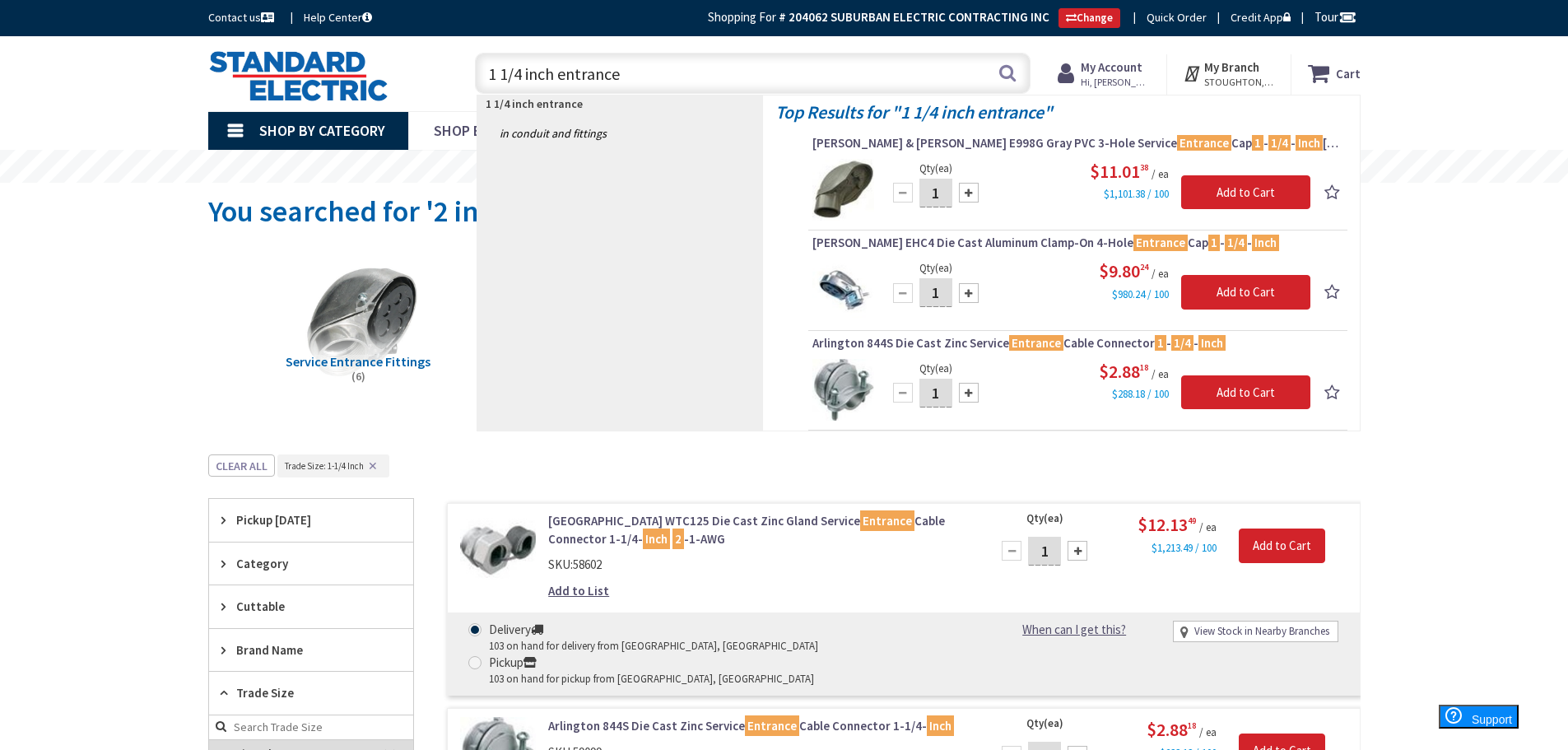
drag, startPoint x: 678, startPoint y: 74, endPoint x: 432, endPoint y: 74, distance: 246.0
click at [432, 74] on div "Toggle Nav 1 1/4 inch entrance 1 1/4 inch entrance Search Cart My Cart Close" at bounding box center [785, 73] width 1177 height 55
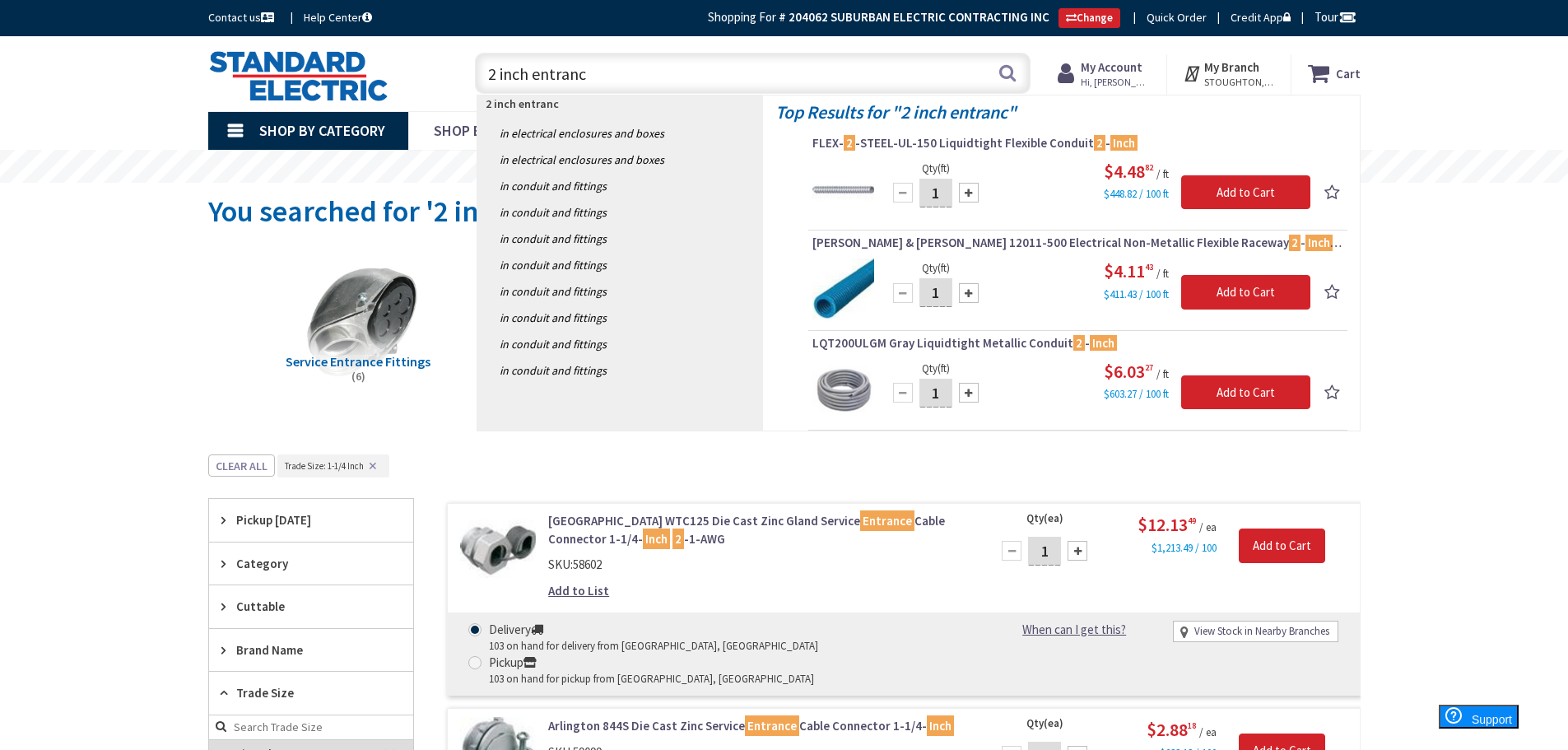
type input "2 inch entrance"
